Goal: Download file/media

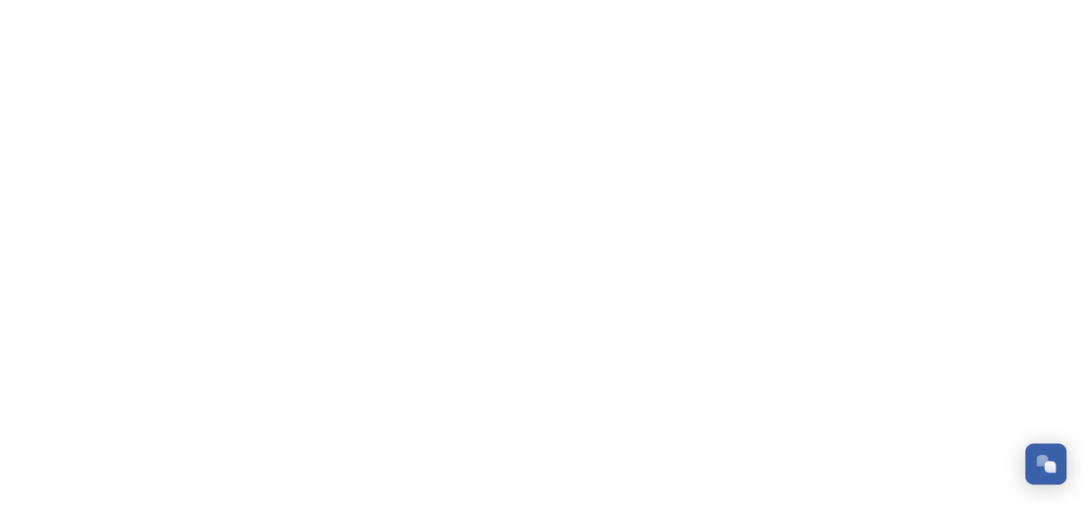
scroll to position [423, 0]
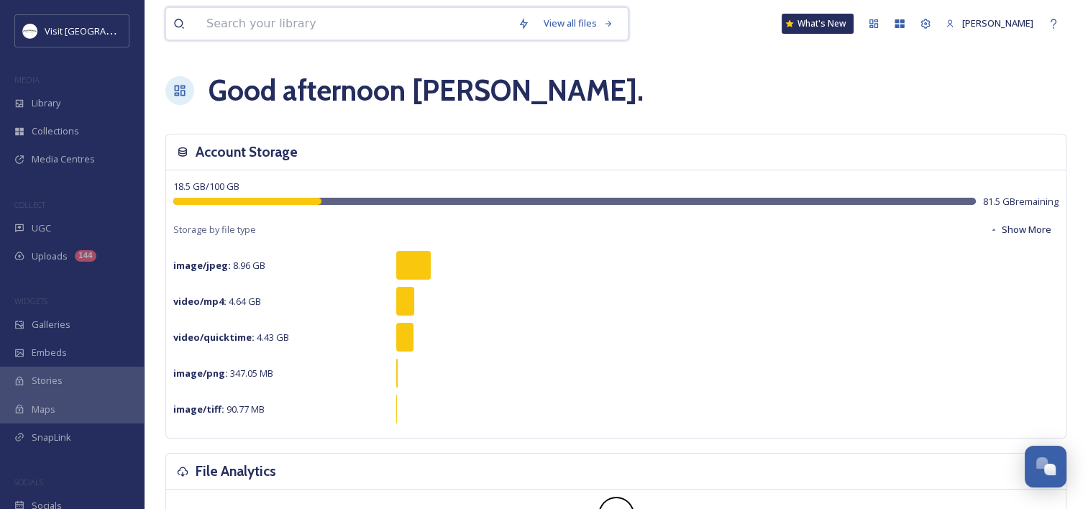
click at [206, 20] on input at bounding box center [354, 24] width 311 height 32
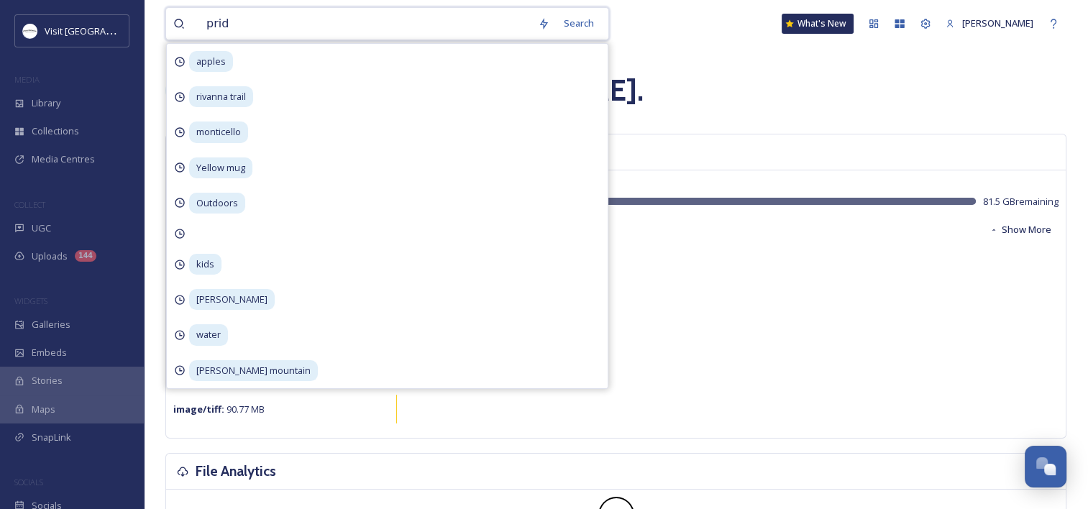
type input "pride"
type input "\"
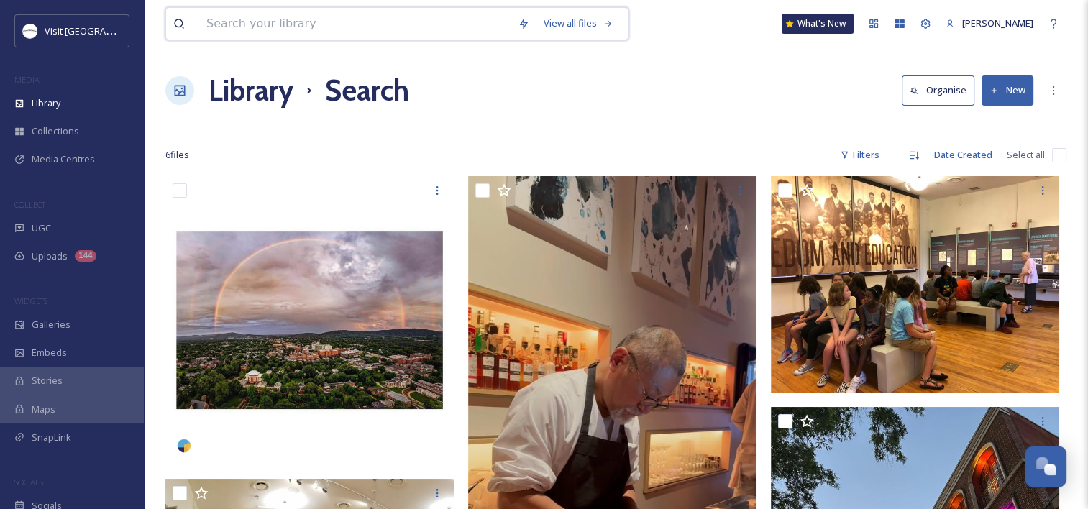
click at [356, 36] on input at bounding box center [354, 24] width 311 height 32
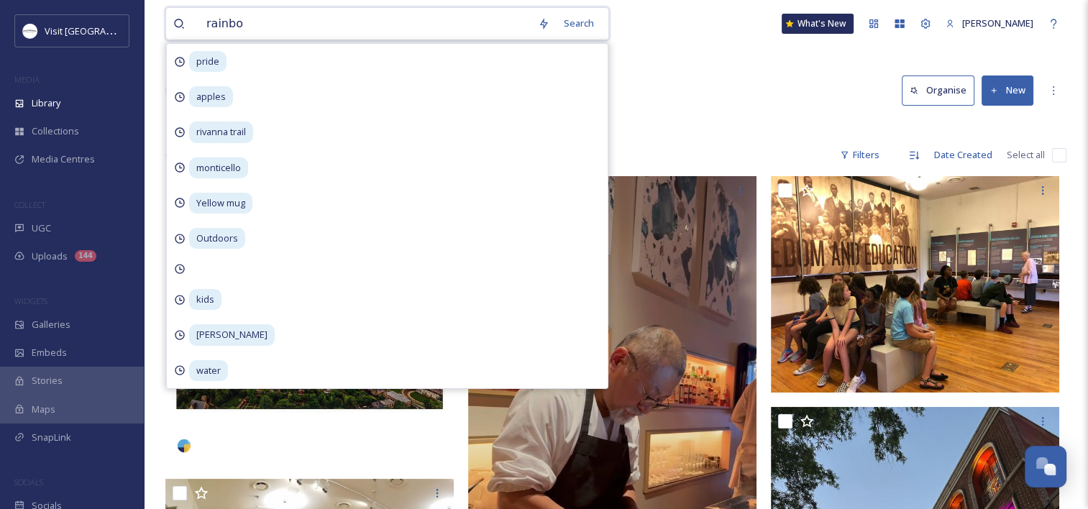
type input "rainbow"
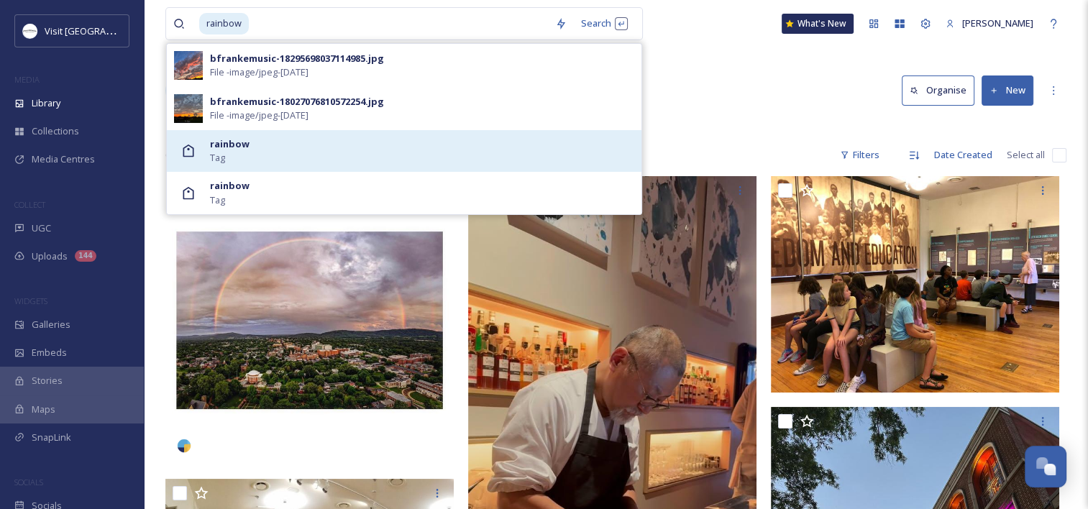
click at [293, 143] on div "rainbow Tag" at bounding box center [422, 150] width 424 height 27
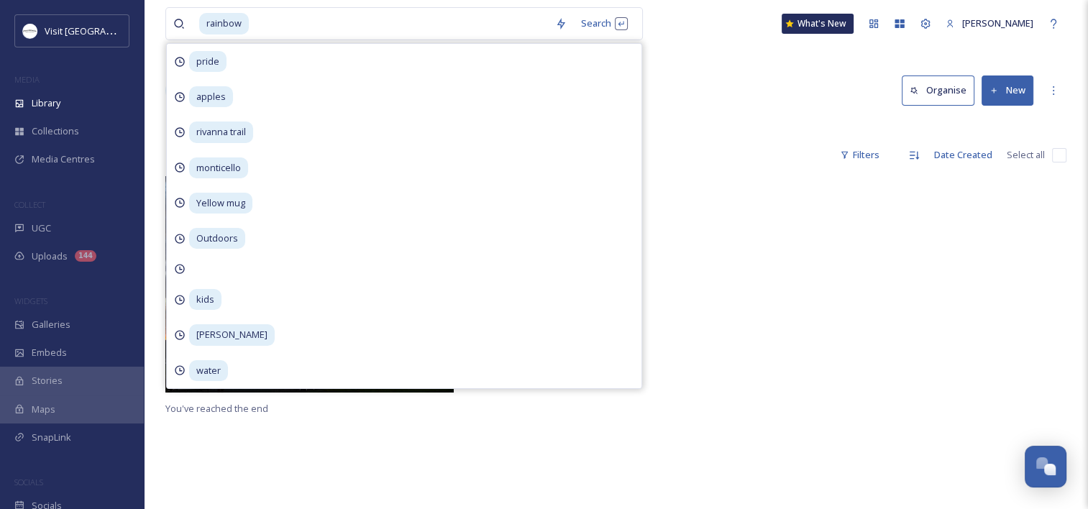
click at [716, 211] on div at bounding box center [616, 288] width 296 height 224
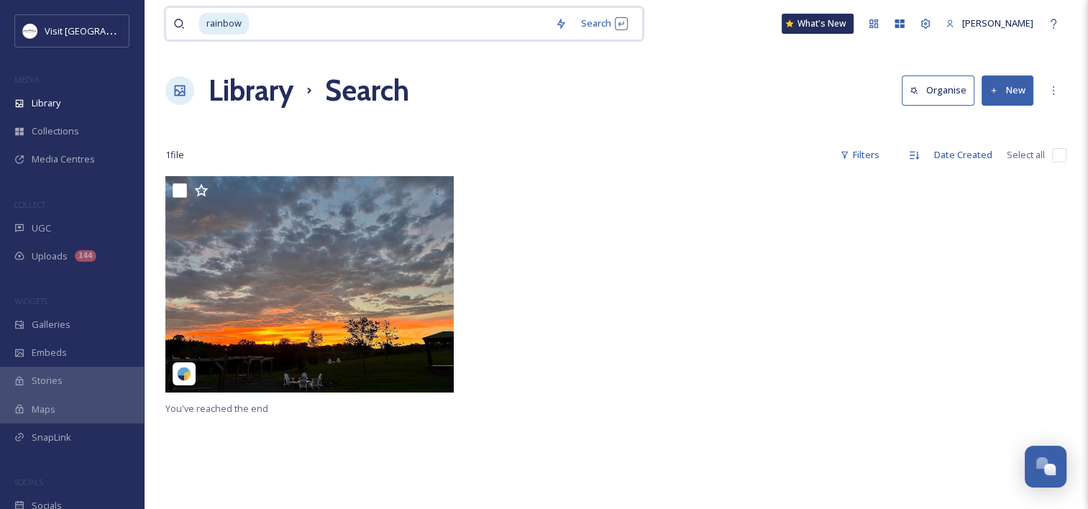
click at [314, 26] on input at bounding box center [399, 24] width 298 height 32
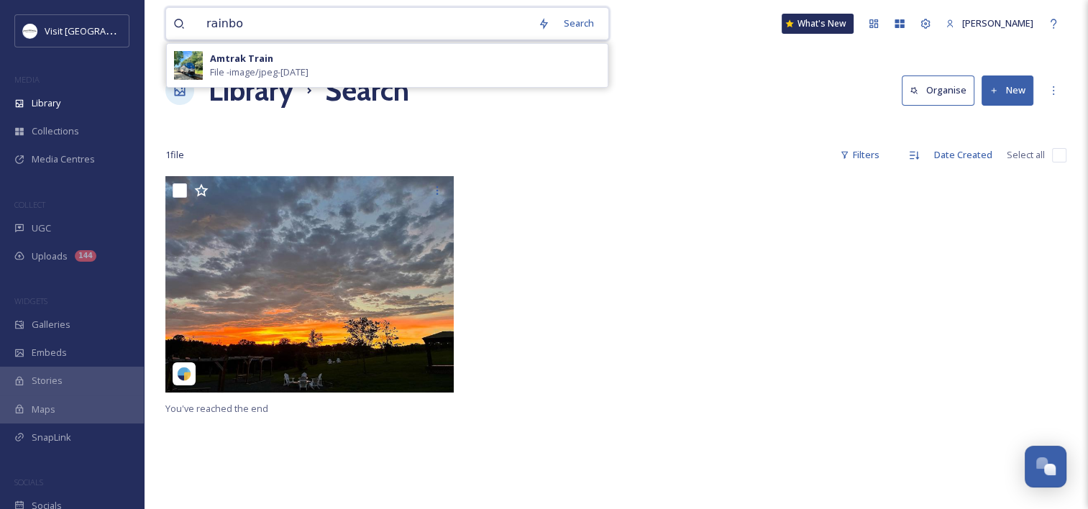
type input "rainbow"
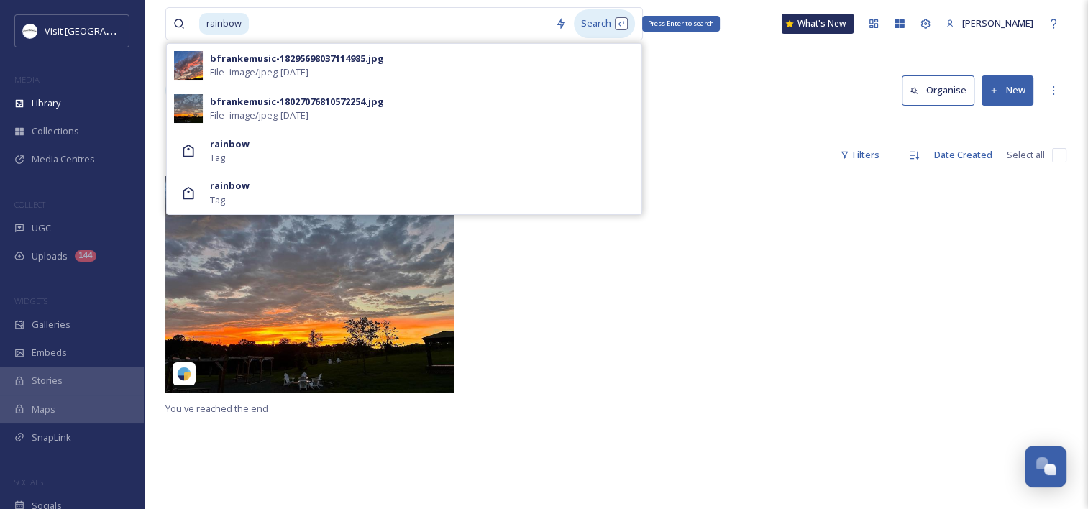
click at [587, 22] on div "Search Press Enter to search" at bounding box center [604, 23] width 61 height 28
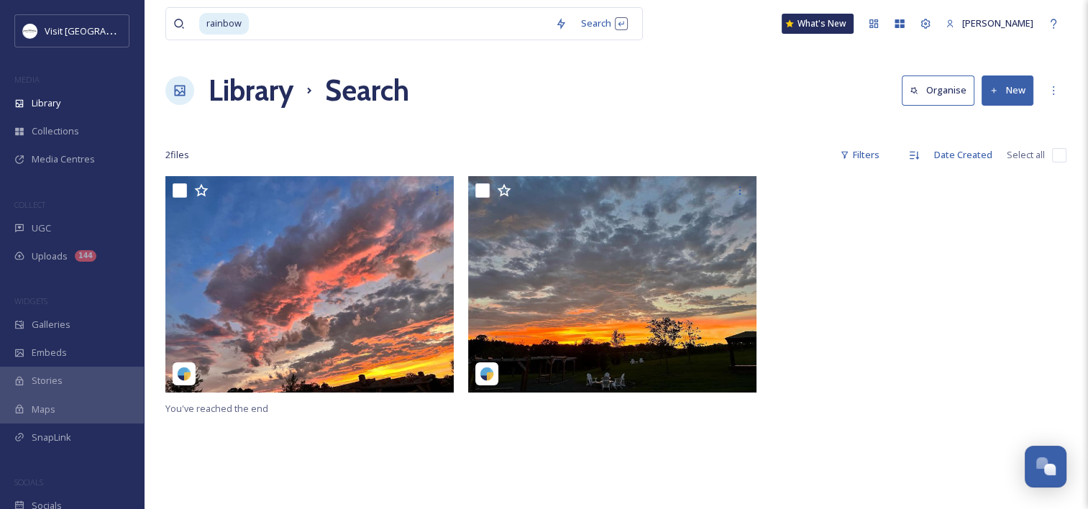
click at [275, 97] on h1 "Library" at bounding box center [251, 90] width 85 height 43
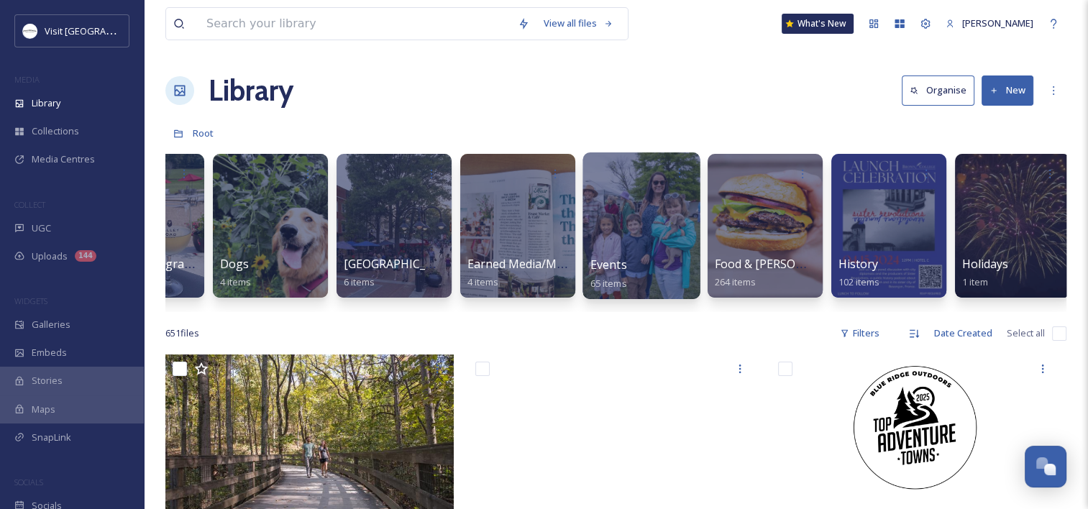
scroll to position [0, 827]
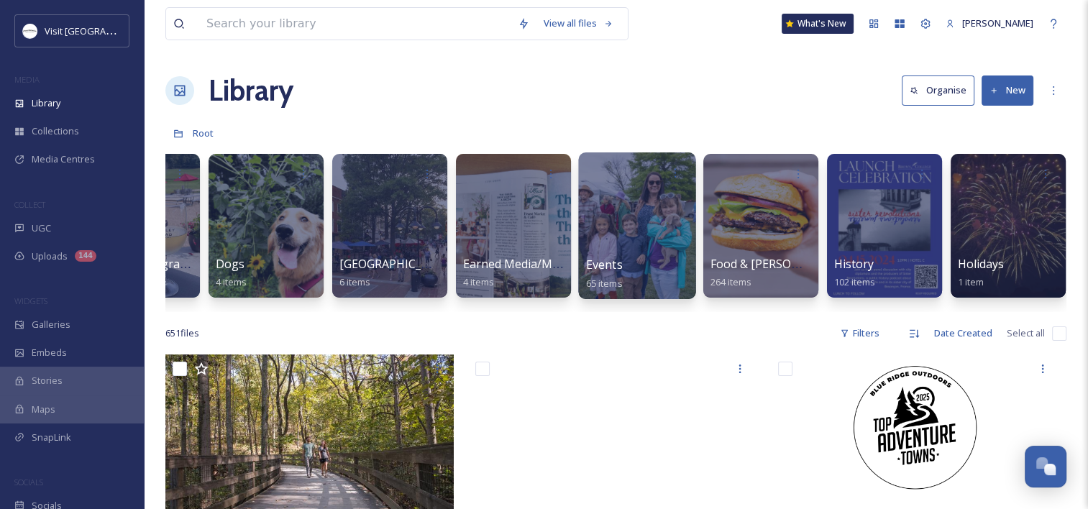
click at [604, 259] on span "Events" at bounding box center [604, 265] width 37 height 16
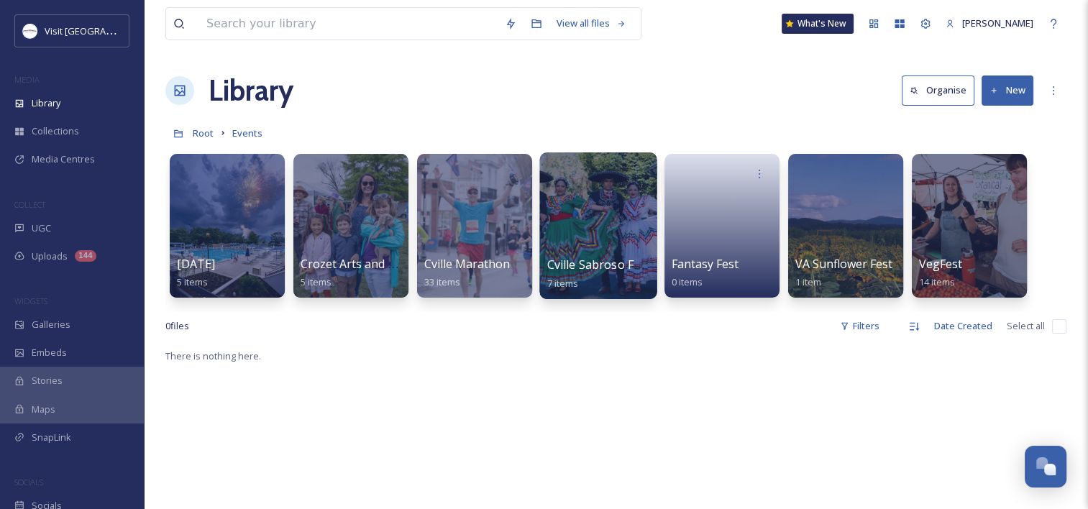
click at [587, 257] on span "Cville Sabroso Festival" at bounding box center [608, 265] width 122 height 16
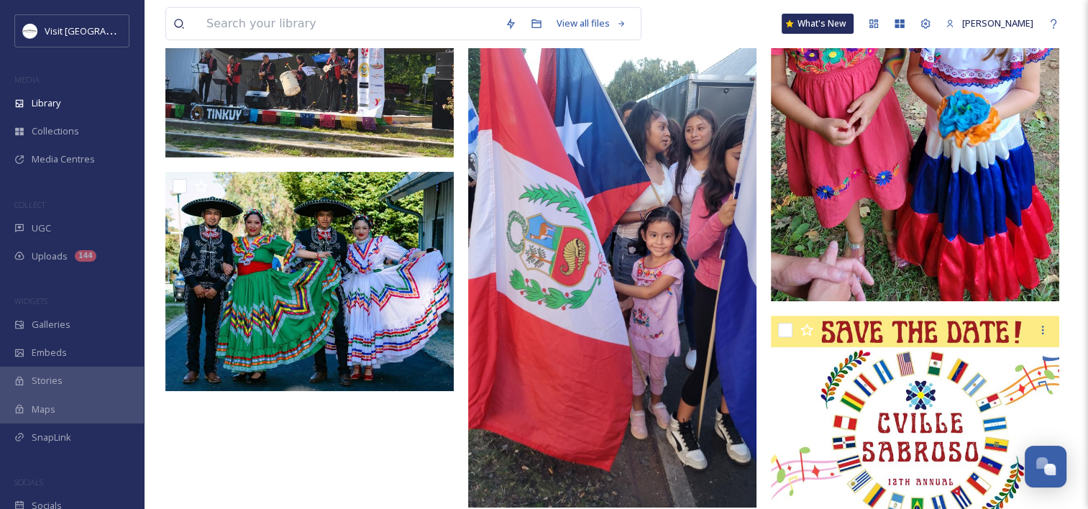
scroll to position [288, 0]
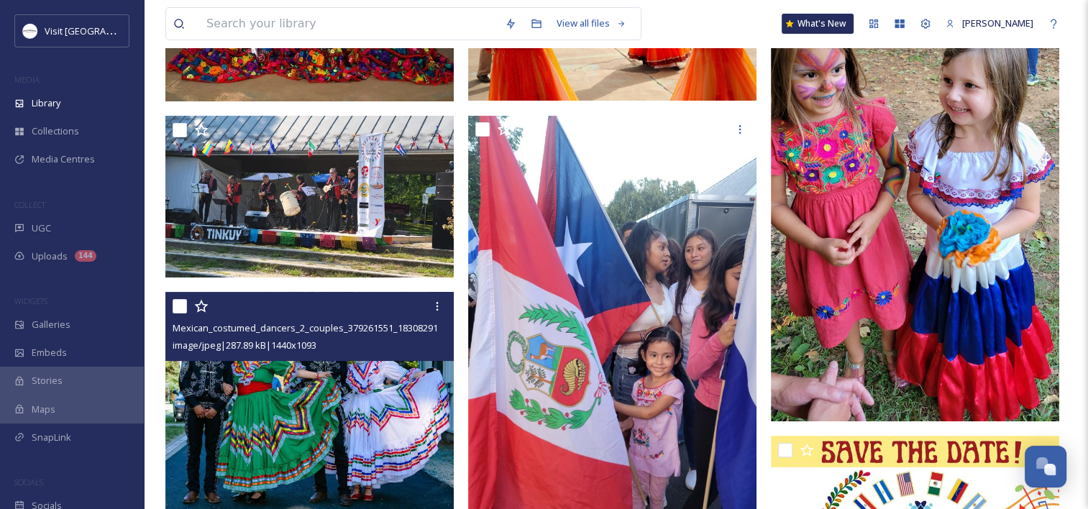
click at [308, 414] on img at bounding box center [309, 401] width 288 height 219
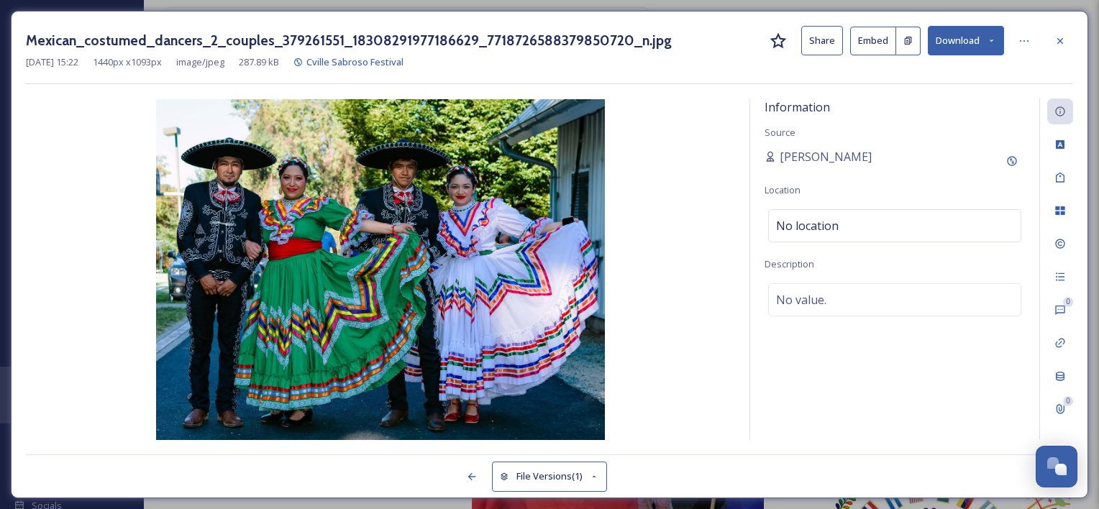
drag, startPoint x: 1061, startPoint y: 43, endPoint x: 986, endPoint y: 52, distance: 74.6
click at [1061, 43] on icon at bounding box center [1060, 41] width 12 height 12
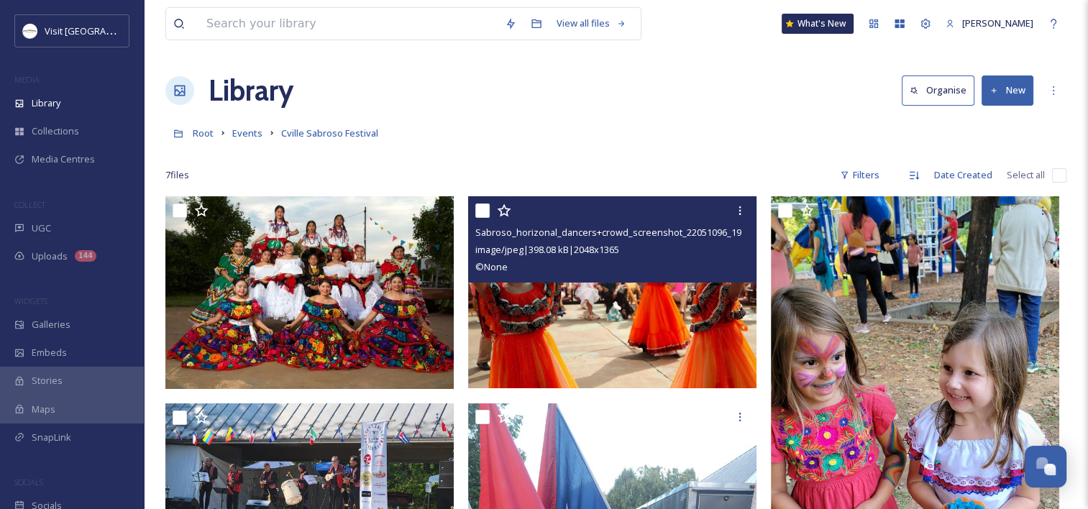
click at [659, 303] on img at bounding box center [612, 292] width 288 height 193
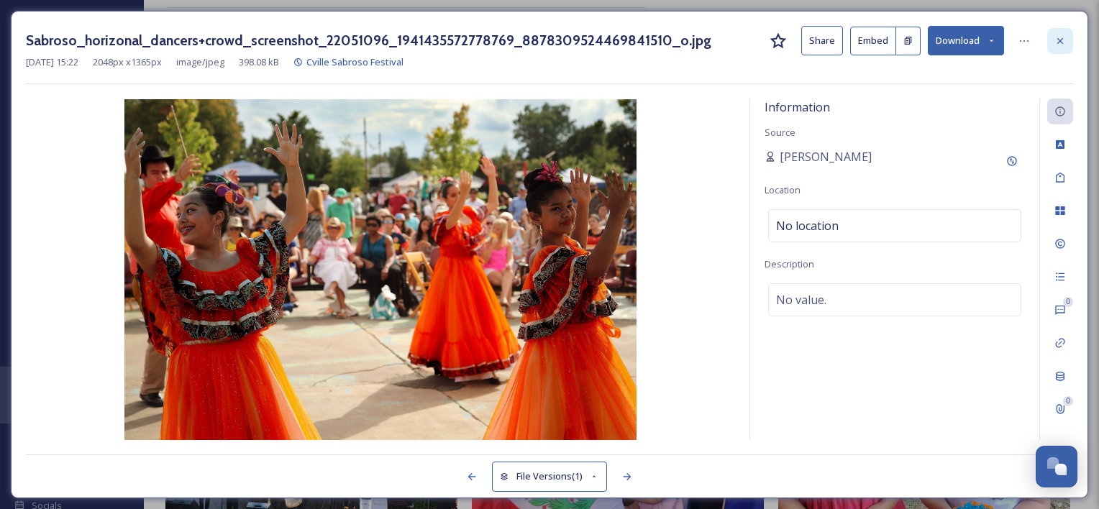
click at [1058, 33] on div at bounding box center [1060, 41] width 26 height 26
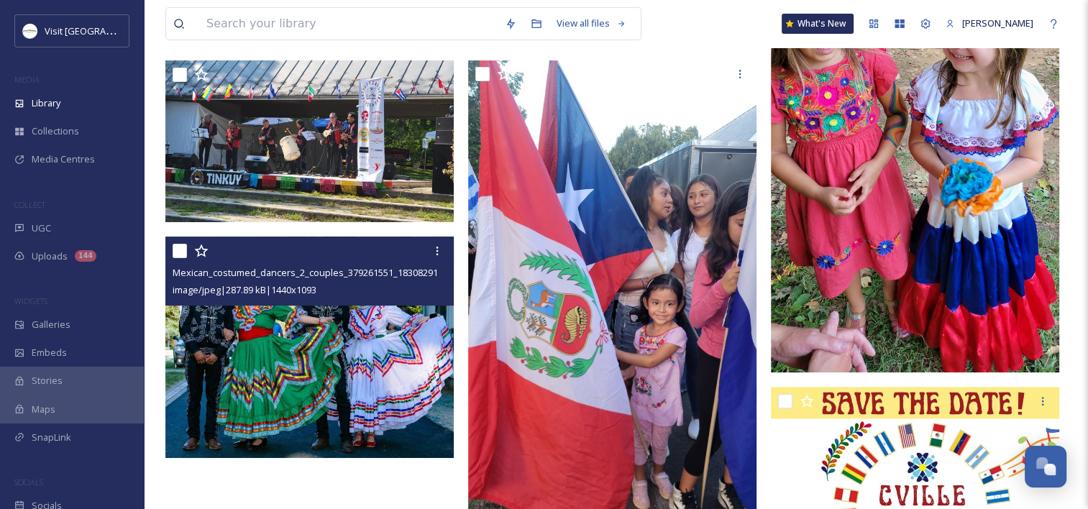
scroll to position [503, 0]
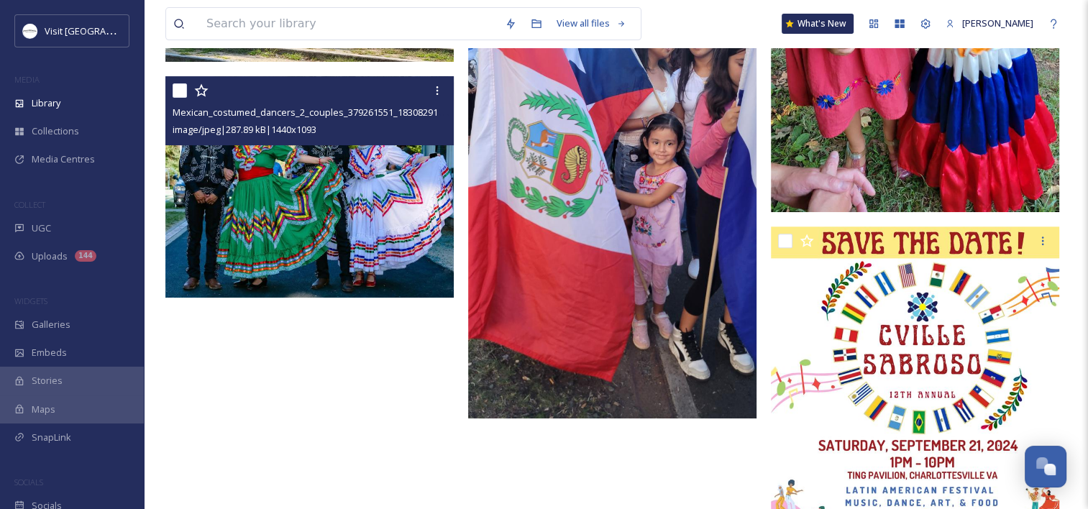
click at [325, 168] on img at bounding box center [311, 186] width 292 height 221
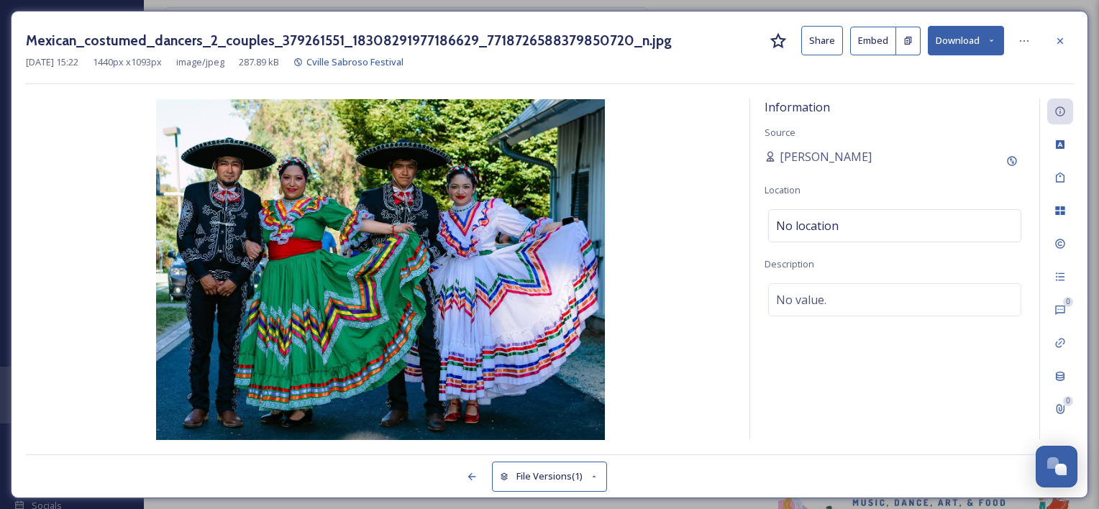
drag, startPoint x: 976, startPoint y: 35, endPoint x: 962, endPoint y: 54, distance: 23.7
click at [975, 35] on button "Download" at bounding box center [966, 40] width 76 height 29
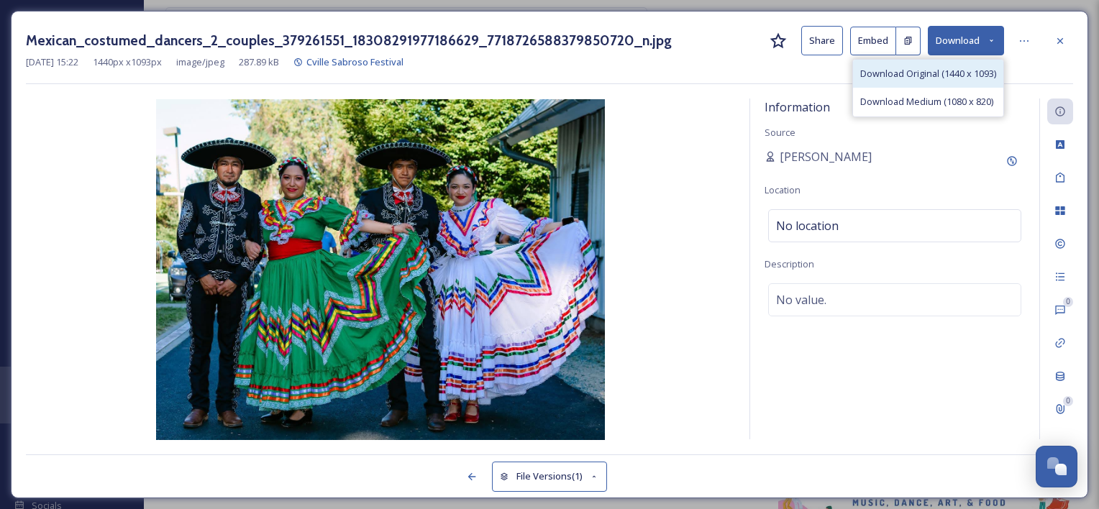
click at [928, 72] on span "Download Original (1440 x 1093)" at bounding box center [928, 74] width 136 height 14
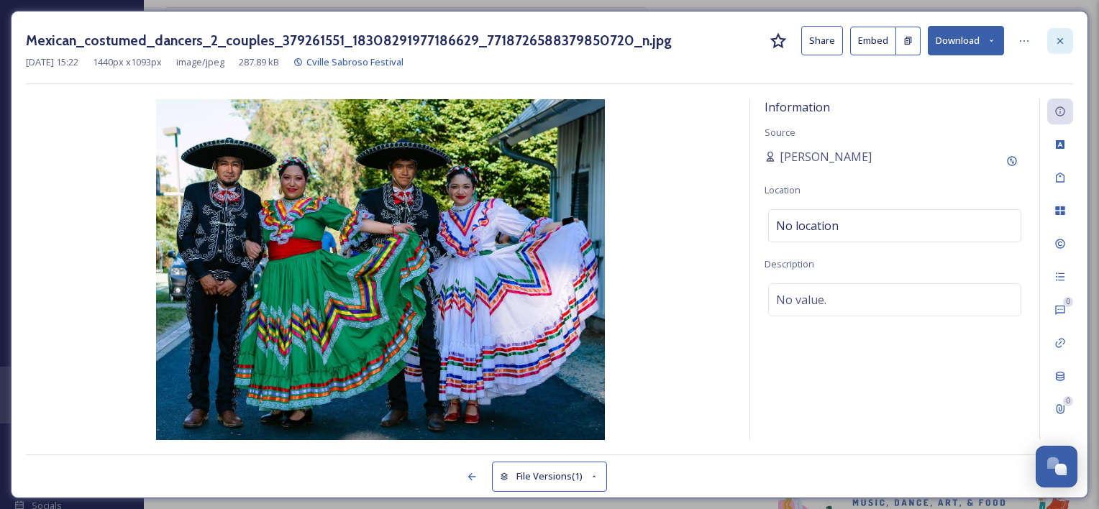
click at [1062, 39] on icon at bounding box center [1060, 41] width 12 height 12
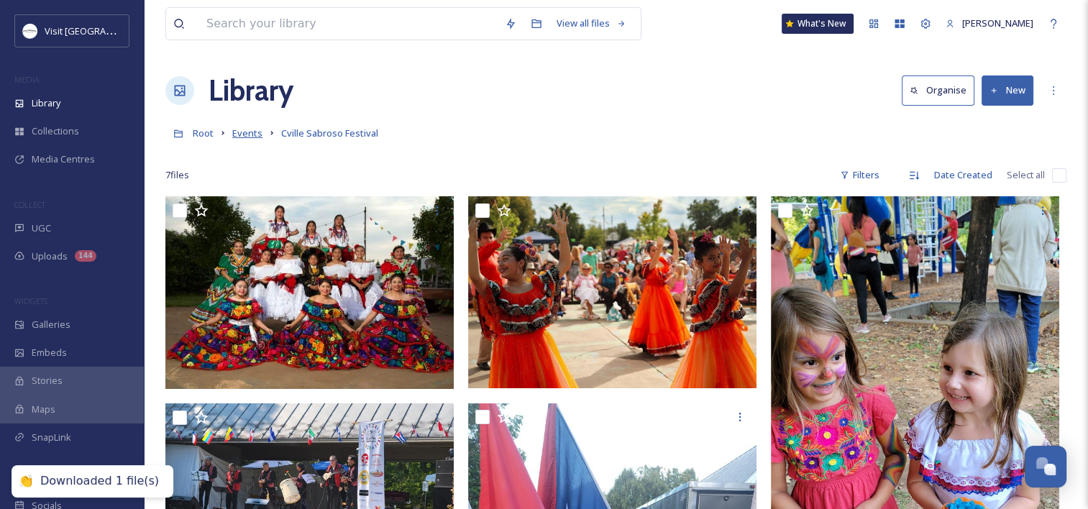
click at [239, 127] on span "Events" at bounding box center [247, 133] width 30 height 13
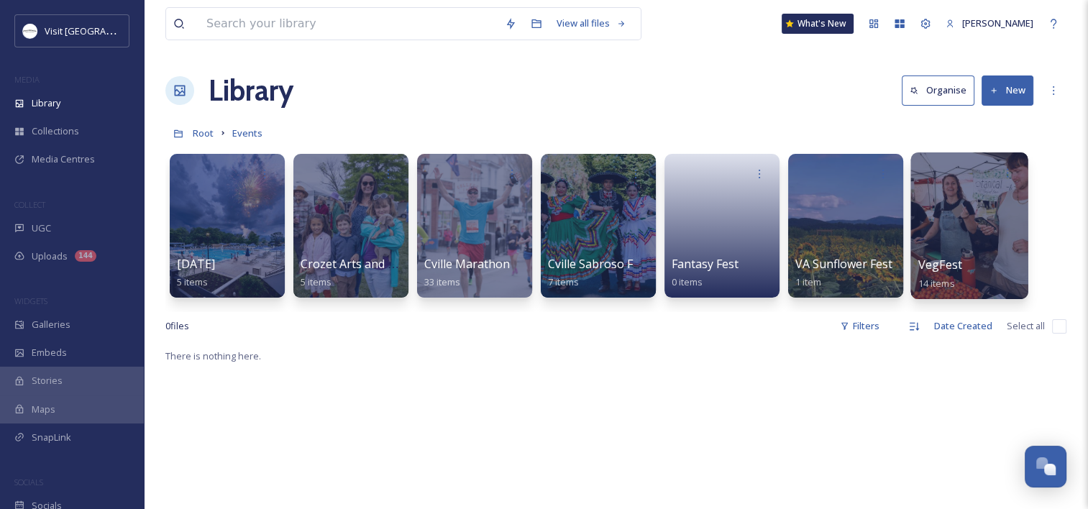
click at [989, 252] on div at bounding box center [968, 225] width 117 height 147
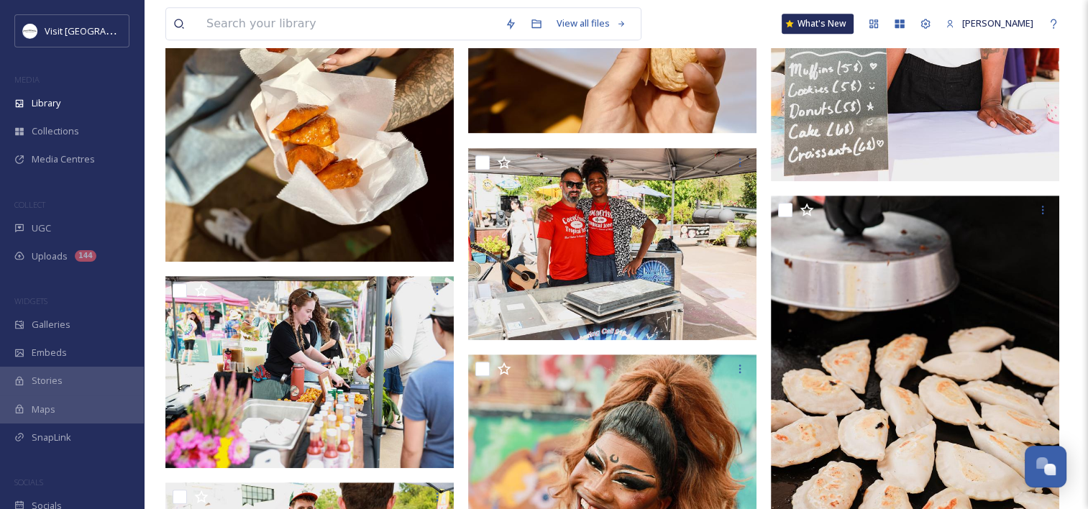
scroll to position [851, 0]
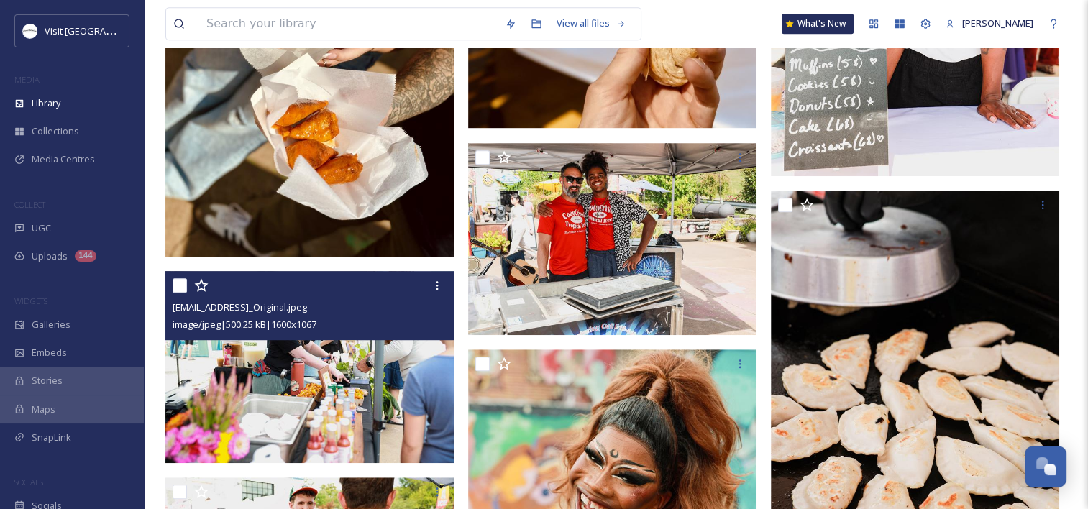
click at [296, 316] on div "image/jpeg | 500.25 kB | 1600 x 1067" at bounding box center [312, 324] width 278 height 17
click at [252, 395] on img at bounding box center [309, 367] width 288 height 193
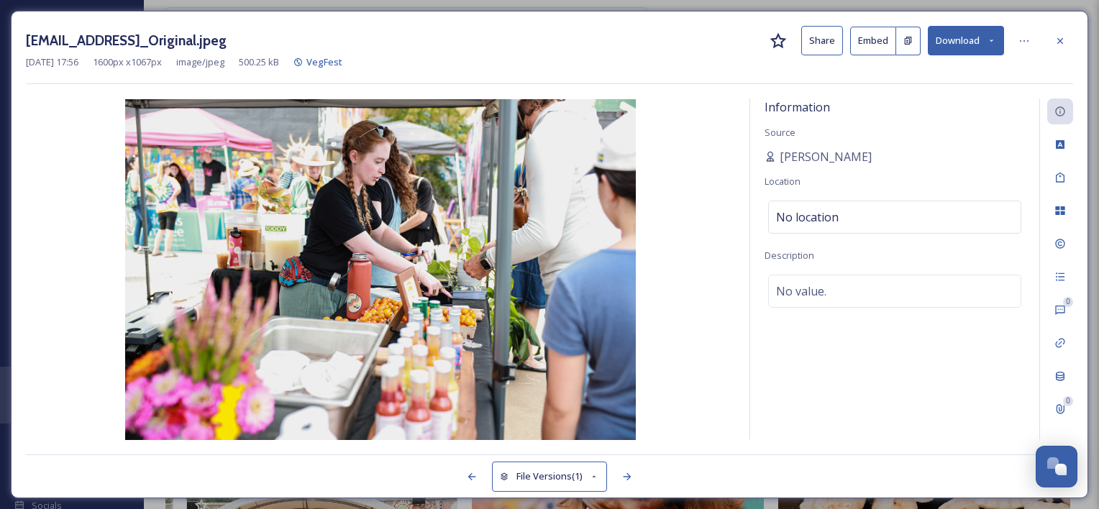
click at [968, 44] on button "Download" at bounding box center [966, 40] width 76 height 29
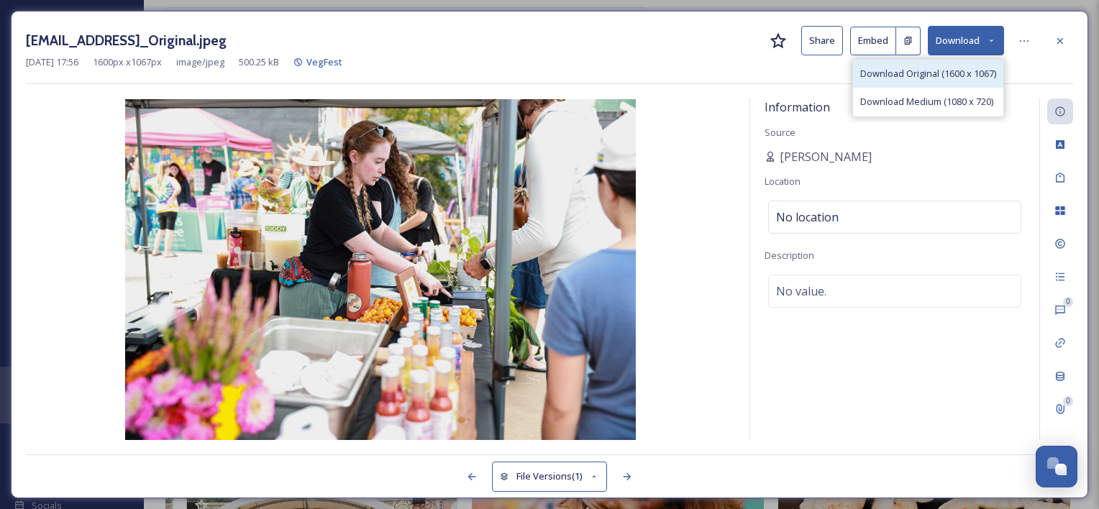
click at [944, 76] on span "Download Original (1600 x 1067)" at bounding box center [928, 74] width 136 height 14
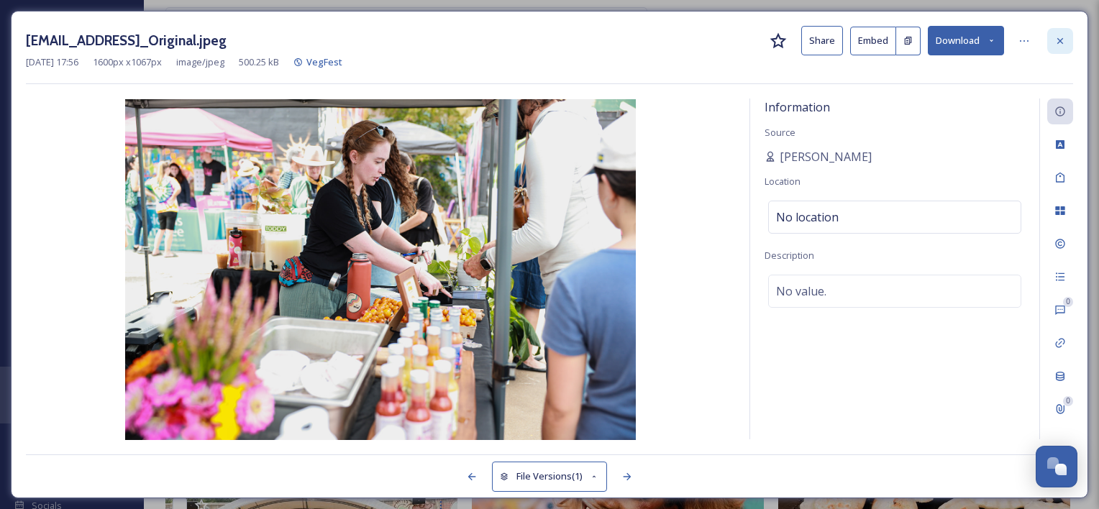
click at [1058, 46] on div at bounding box center [1060, 41] width 26 height 26
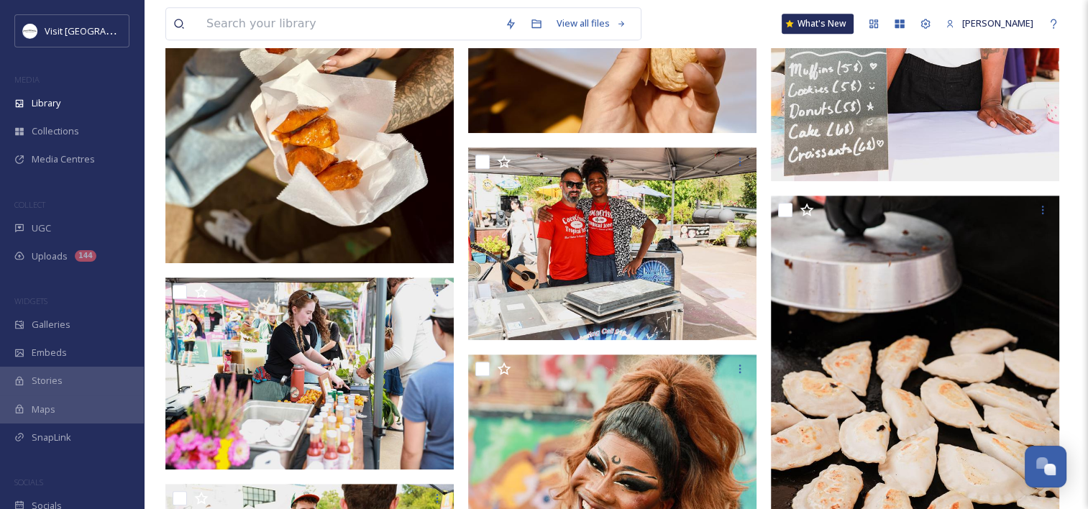
click at [379, 185] on img at bounding box center [309, 70] width 288 height 384
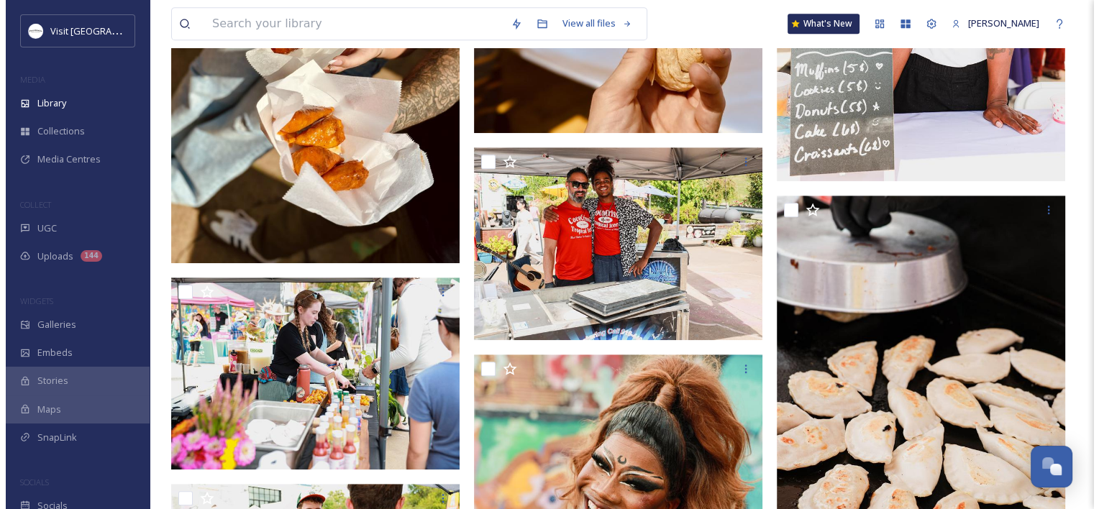
scroll to position [452, 0]
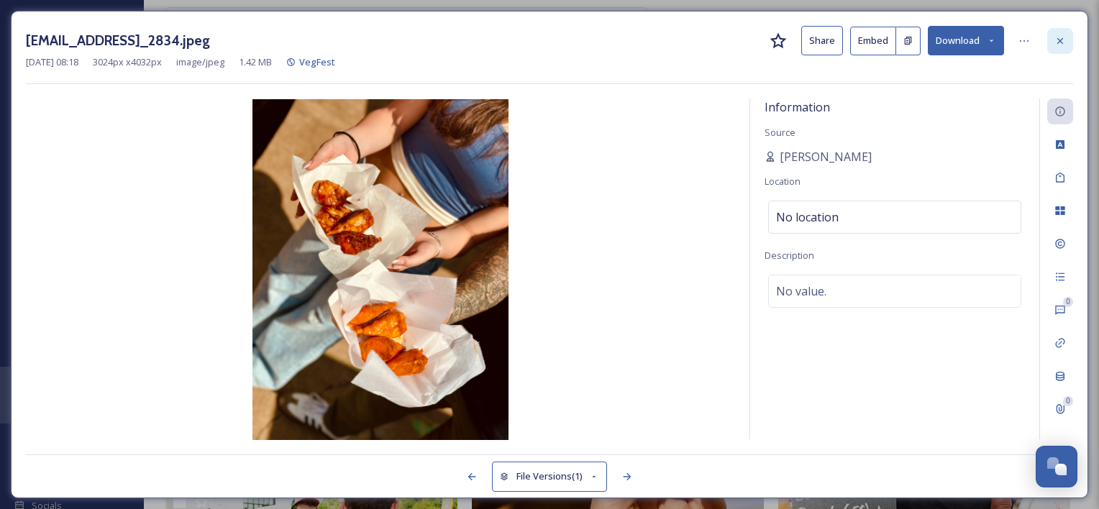
click at [1051, 47] on div at bounding box center [1060, 41] width 26 height 26
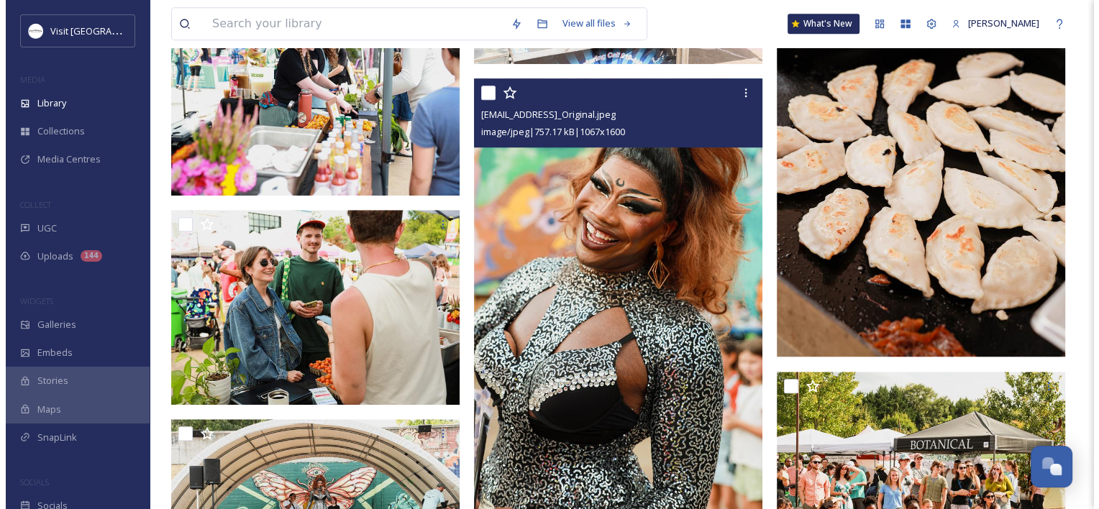
scroll to position [1139, 0]
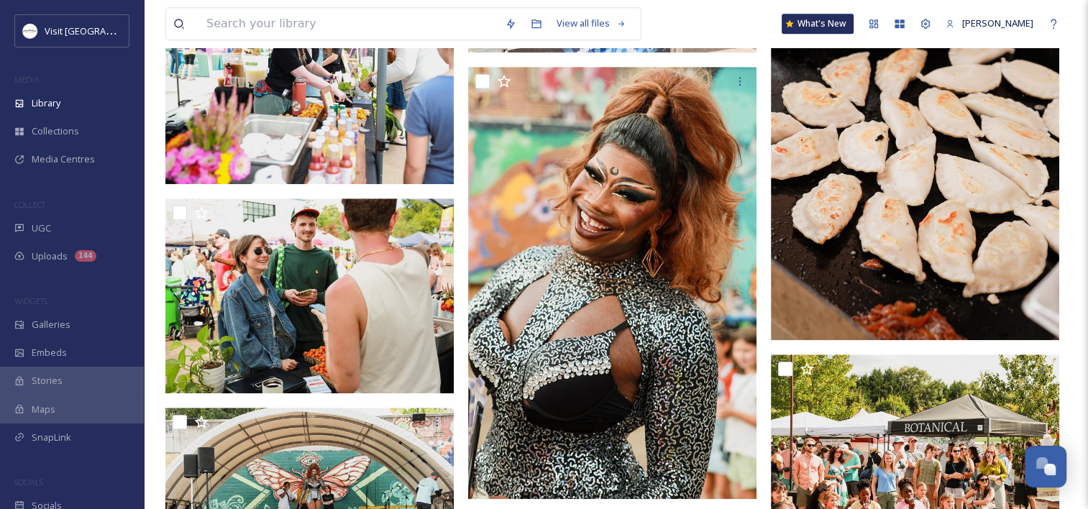
click at [867, 141] on img at bounding box center [915, 124] width 288 height 432
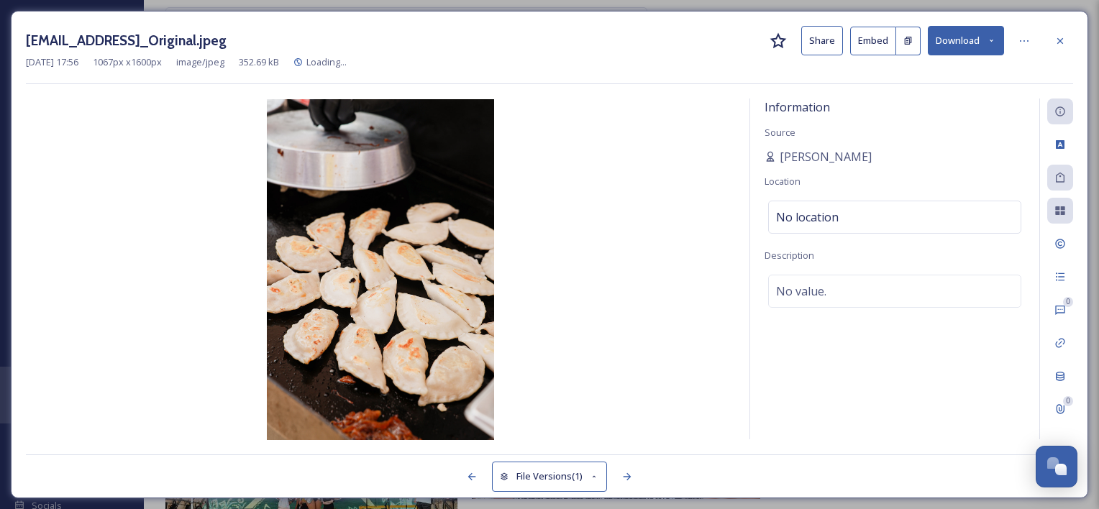
scroll to position [1144, 0]
click at [961, 39] on button "Download" at bounding box center [966, 40] width 76 height 29
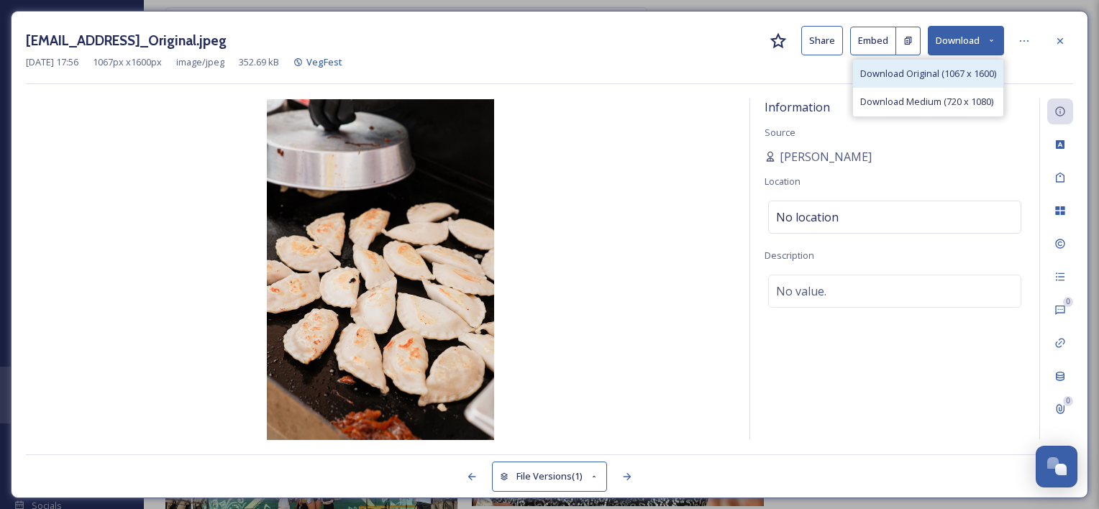
click at [920, 72] on span "Download Original (1067 x 1600)" at bounding box center [928, 74] width 136 height 14
